Goal: Task Accomplishment & Management: Manage account settings

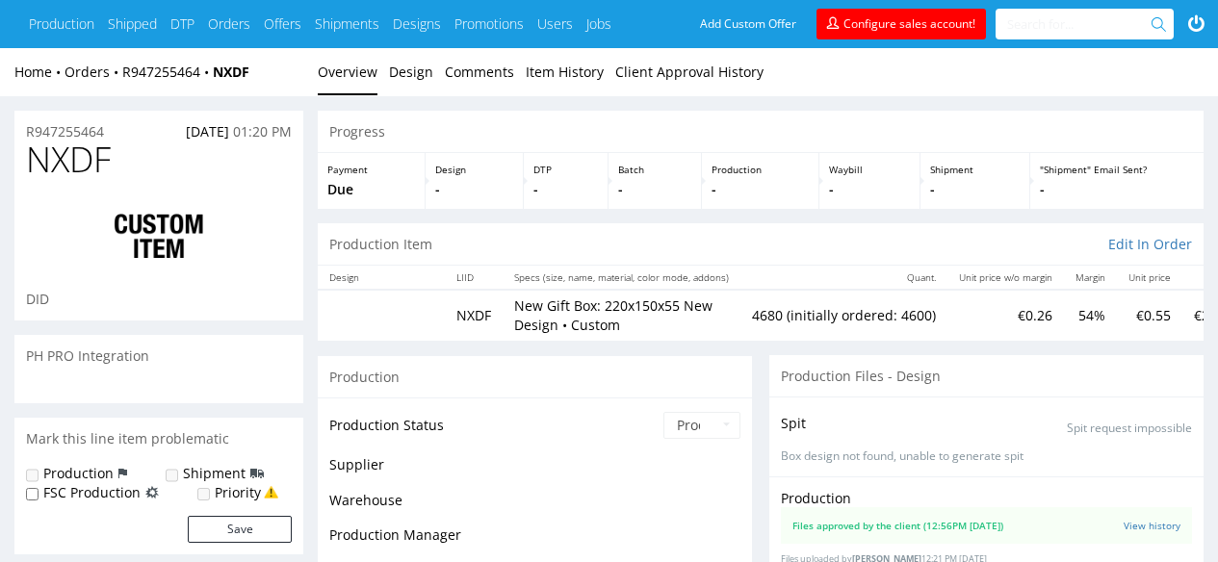
scroll to position [251, 0]
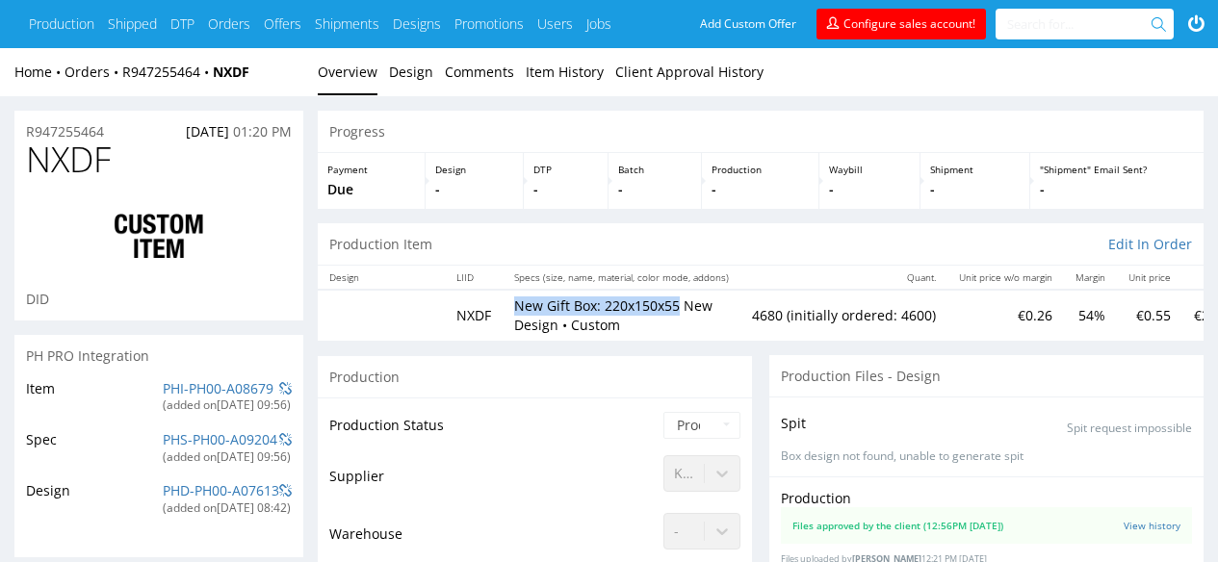
drag, startPoint x: 515, startPoint y: 300, endPoint x: 678, endPoint y: 298, distance: 162.7
click at [678, 299] on p "New Gift Box: 220x150x55 New Design • Custom" at bounding box center [621, 315] width 215 height 38
copy p "New Gift Box: 220x150x55"
click at [168, 69] on link "R947255464" at bounding box center [167, 72] width 90 height 18
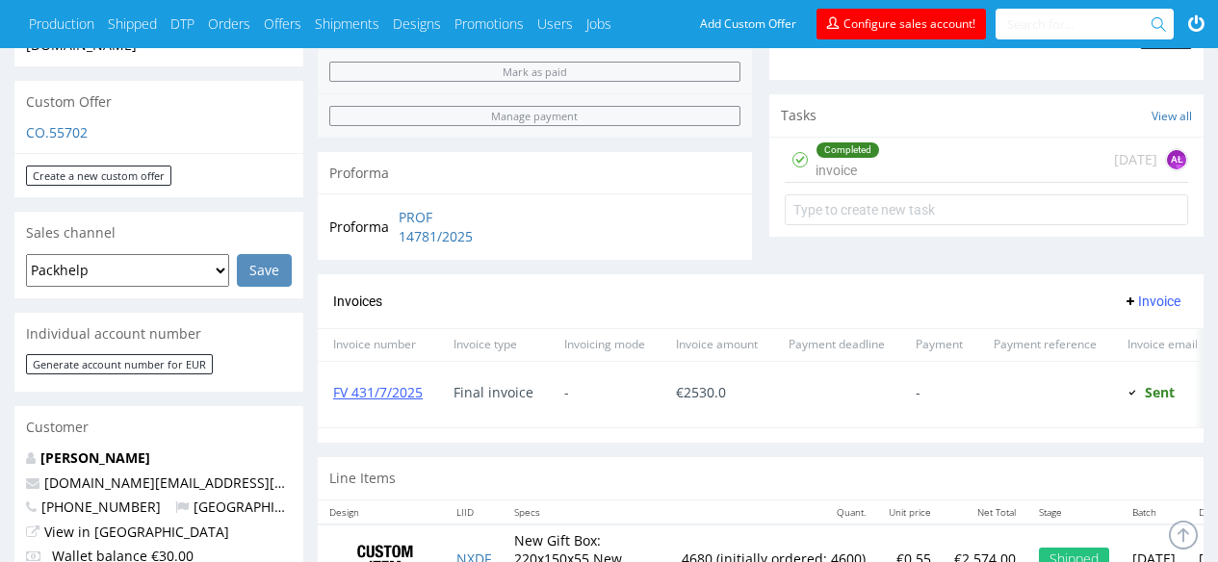
scroll to position [657, 0]
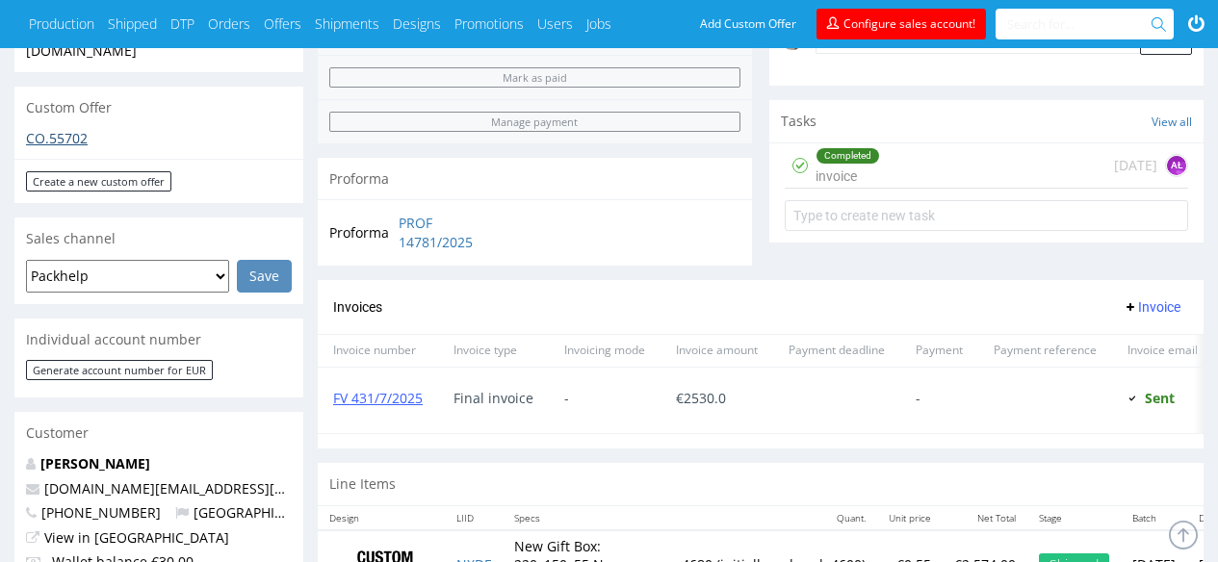
click at [61, 129] on link "CO.55702" at bounding box center [57, 138] width 62 height 18
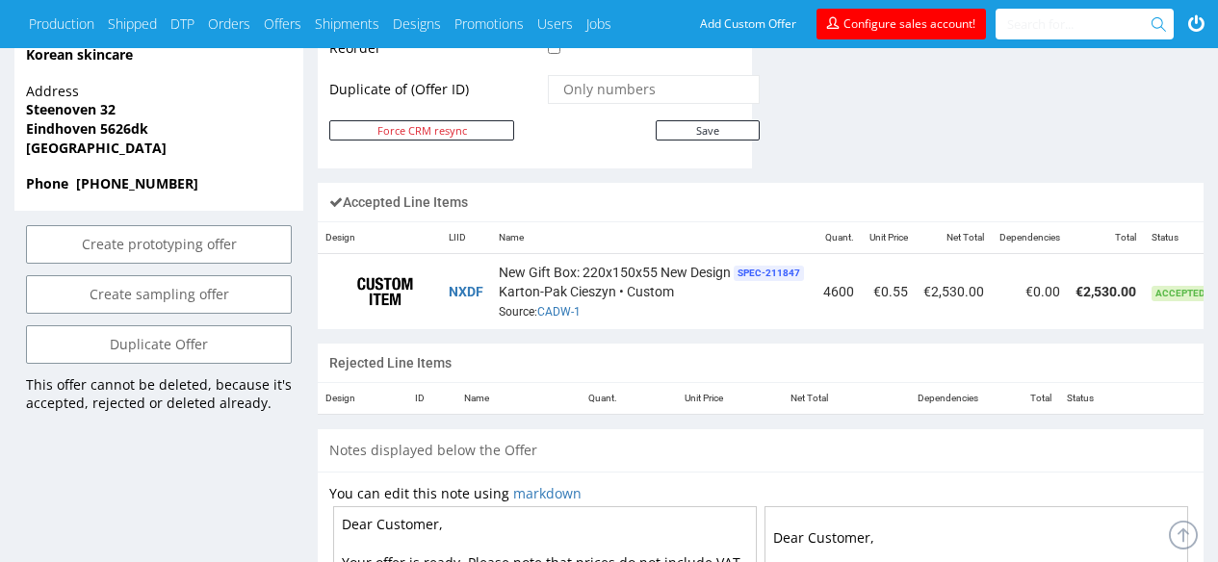
scroll to position [0, 131]
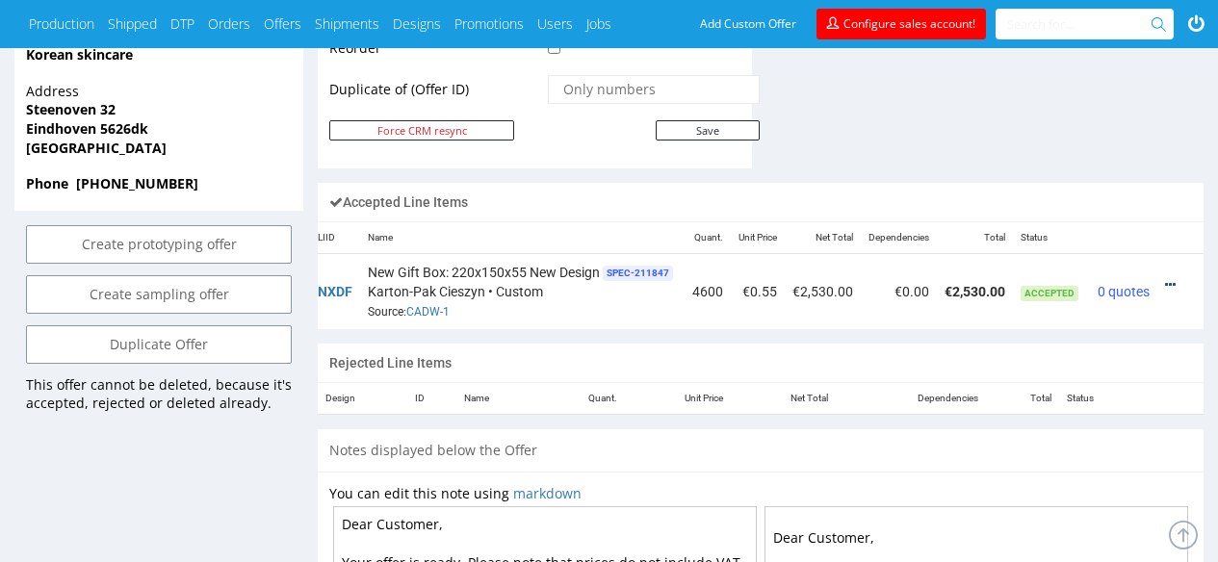
click at [1167, 278] on icon at bounding box center [1170, 284] width 11 height 13
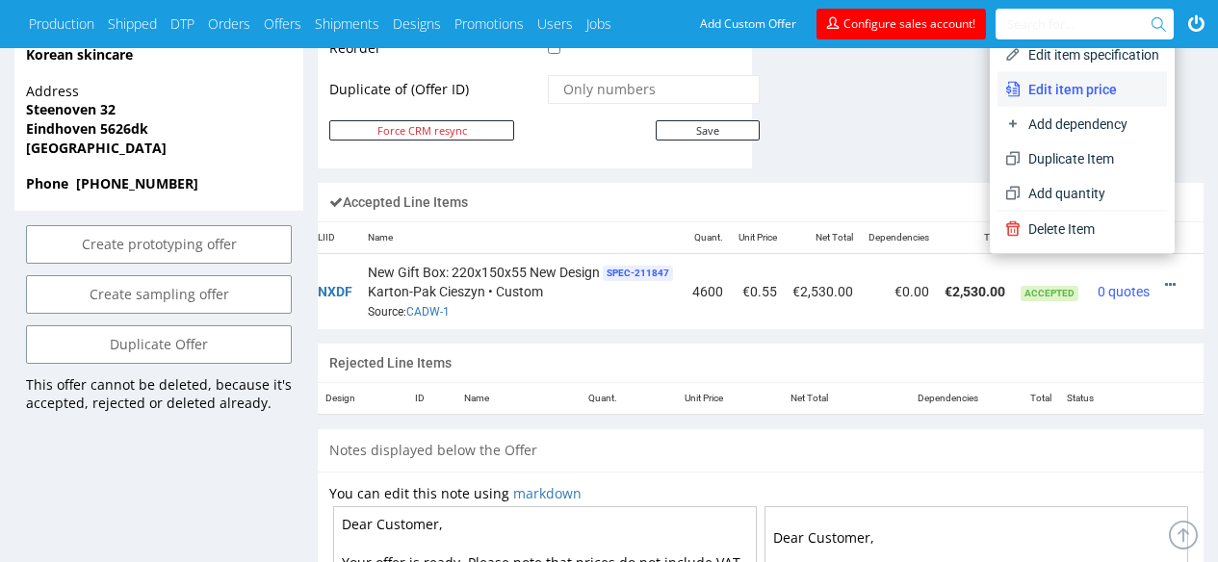
click at [1075, 77] on li "Edit item price" at bounding box center [1081, 89] width 169 height 35
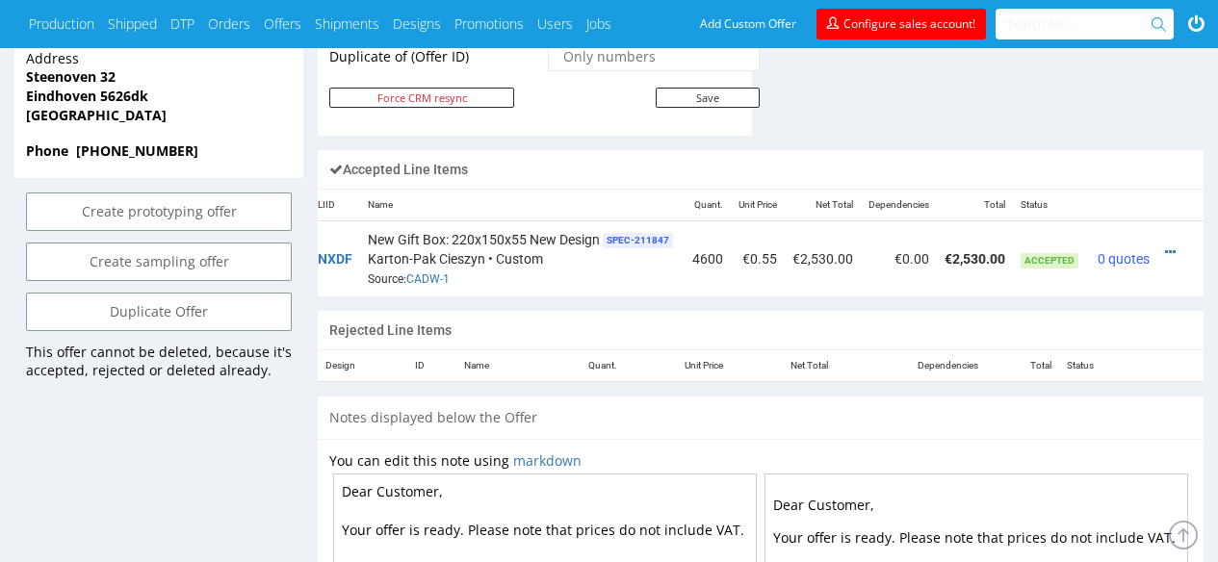
scroll to position [1009, 0]
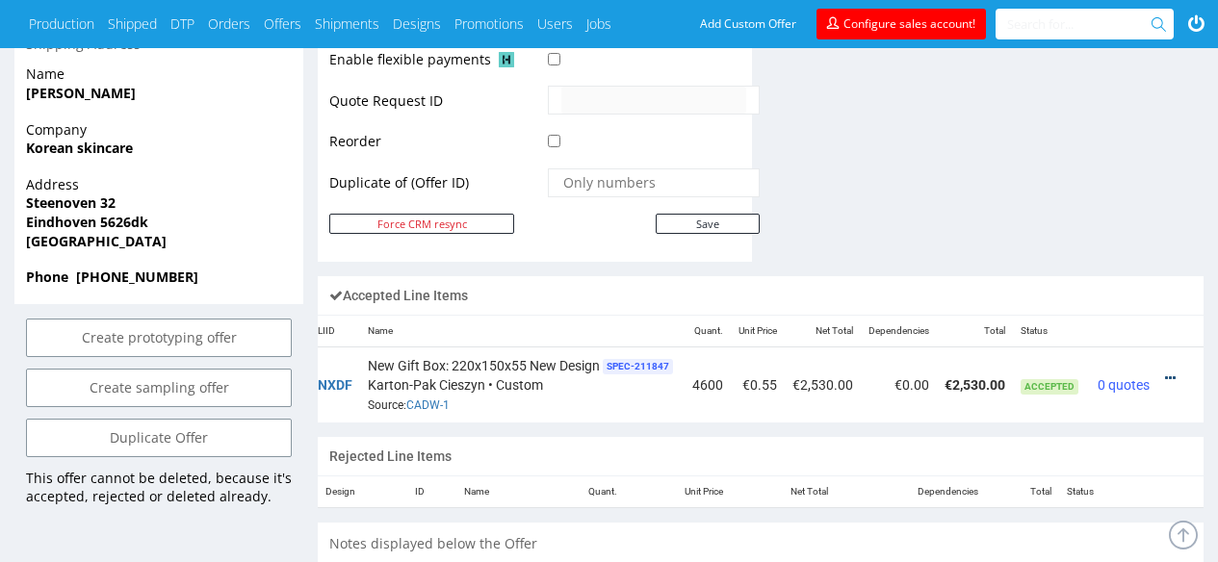
click at [1165, 372] on icon at bounding box center [1170, 378] width 11 height 13
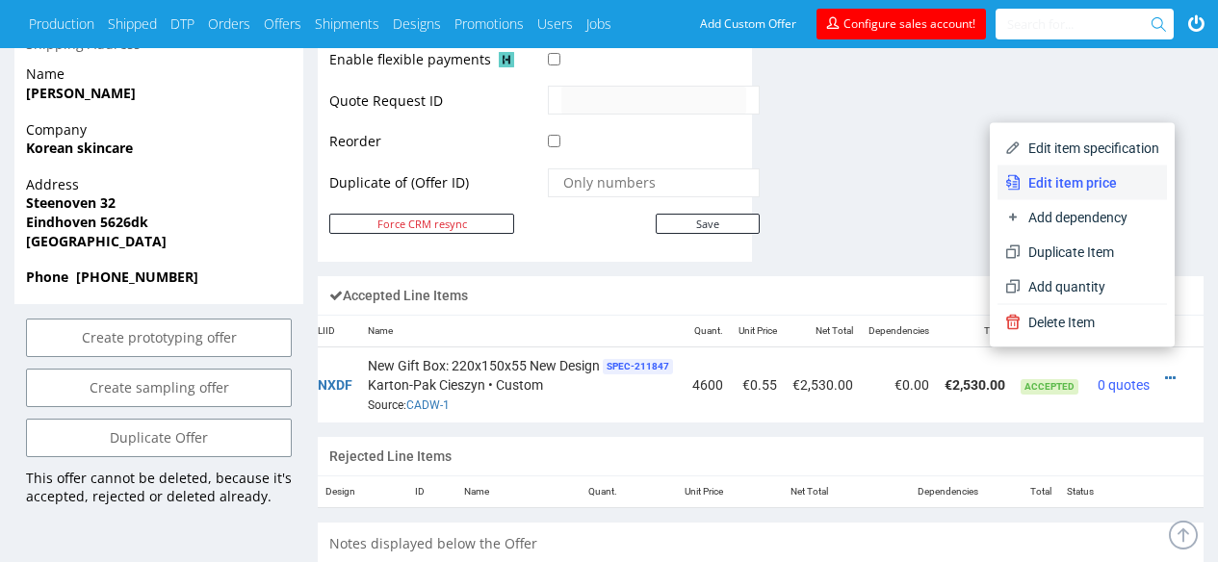
click at [1061, 180] on span "Edit item price" at bounding box center [1089, 182] width 139 height 19
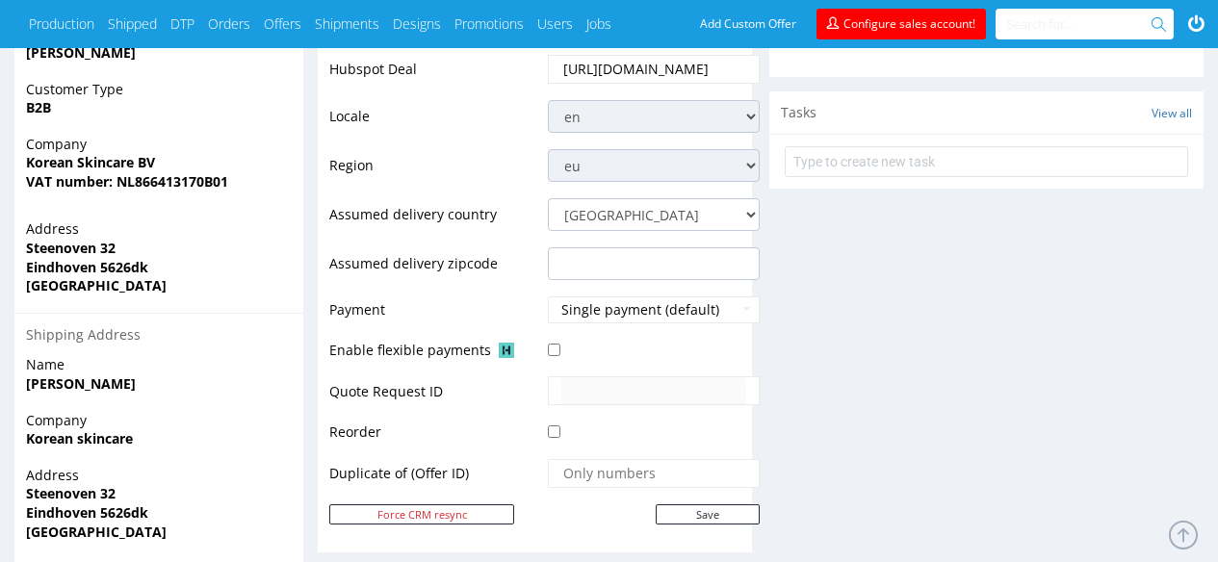
scroll to position [0, 0]
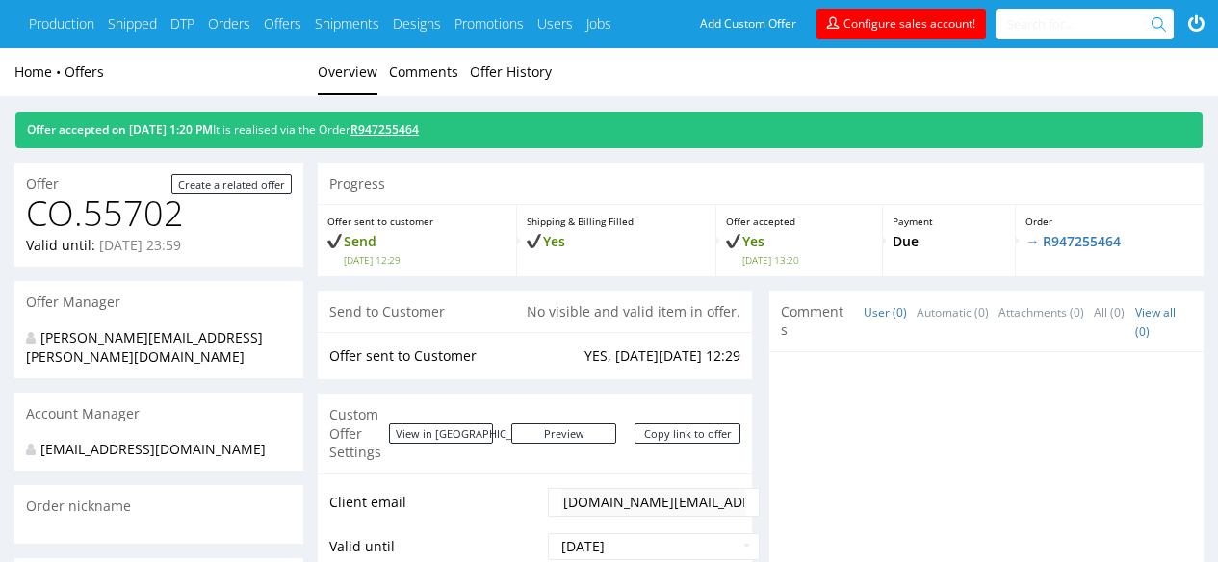
click at [419, 123] on link "R947255464" at bounding box center [384, 129] width 68 height 16
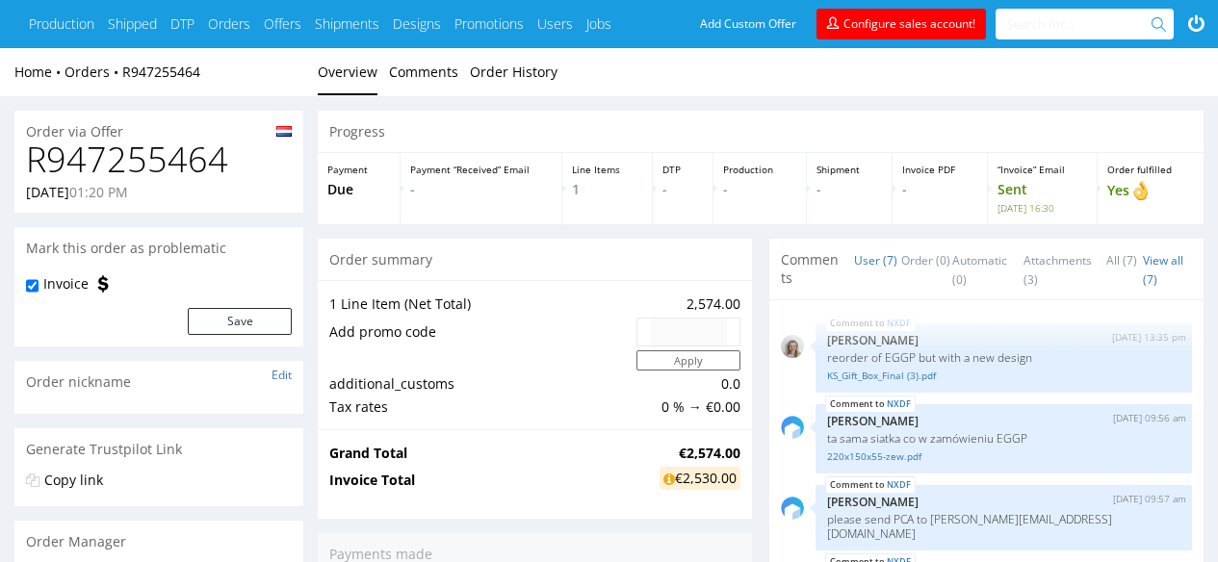
scroll to position [251, 0]
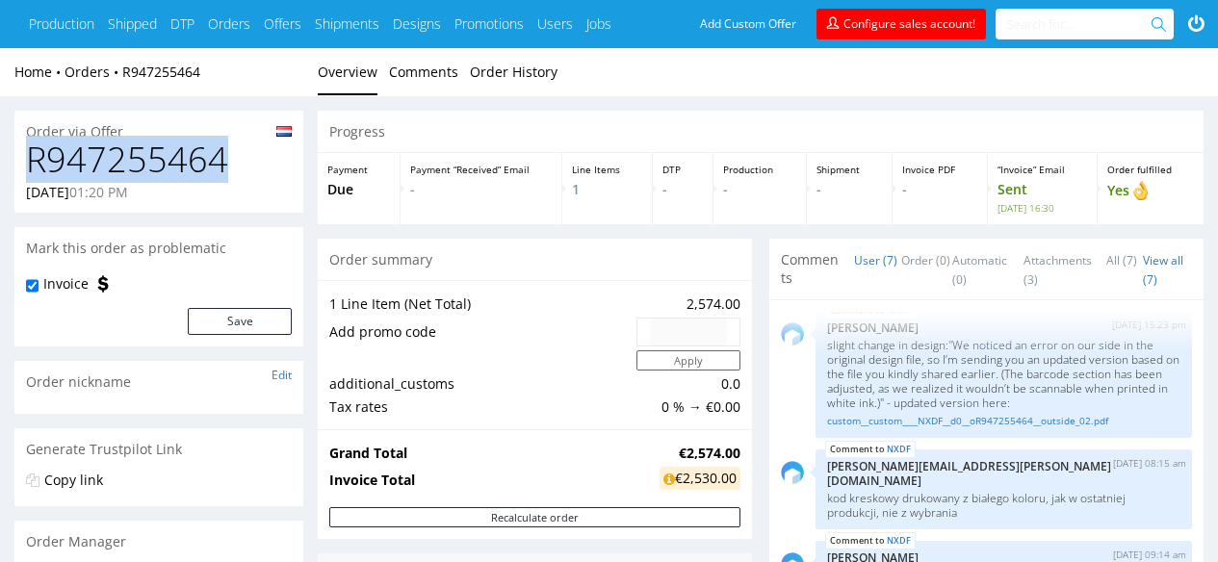
drag, startPoint x: 271, startPoint y: 159, endPoint x: 0, endPoint y: 158, distance: 271.4
copy h1 "R947255464"
